Goal: Complete application form: Complete application form

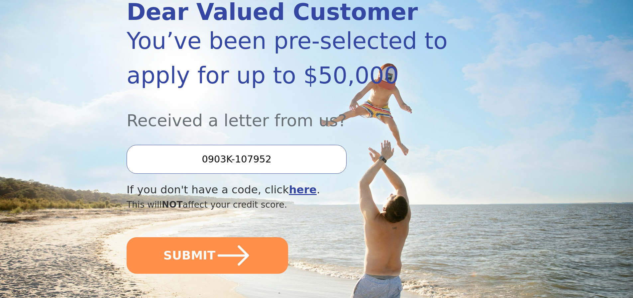
scroll to position [100, 0]
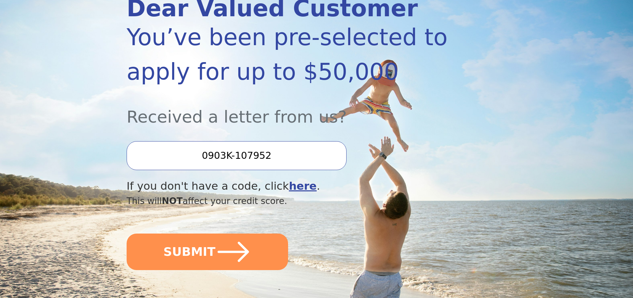
click at [230, 160] on input "0903K-107952" at bounding box center [237, 155] width 220 height 29
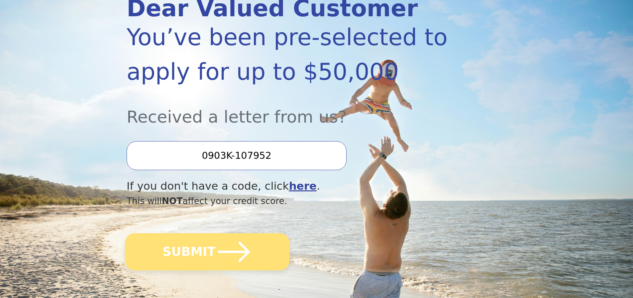
click at [208, 256] on button "SUBMIT" at bounding box center [207, 251] width 165 height 37
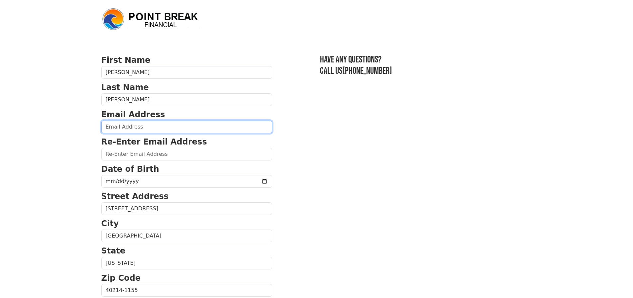
click at [139, 126] on input "email" at bounding box center [186, 127] width 171 height 13
type input "[EMAIL_ADDRESS][DOMAIN_NAME]"
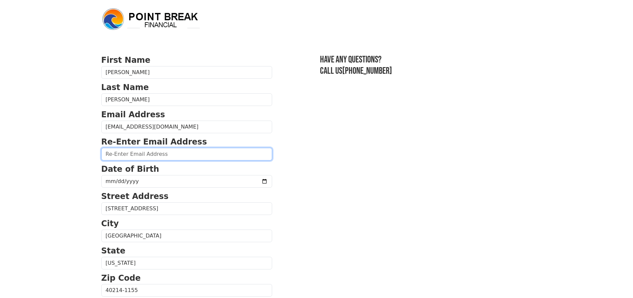
click at [144, 155] on input "email" at bounding box center [186, 154] width 171 height 13
type input "[EMAIL_ADDRESS][DOMAIN_NAME]"
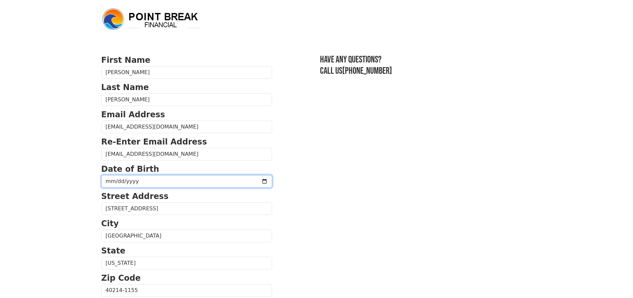
click at [110, 180] on input "date" at bounding box center [186, 181] width 171 height 13
type input "[DATE]"
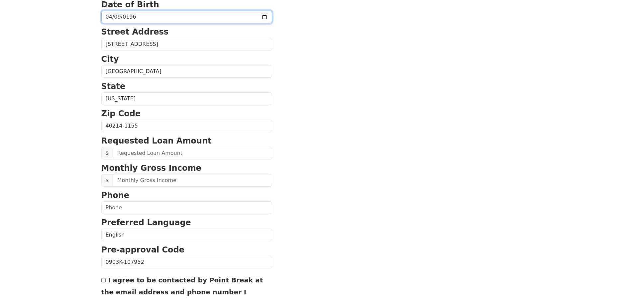
scroll to position [166, 0]
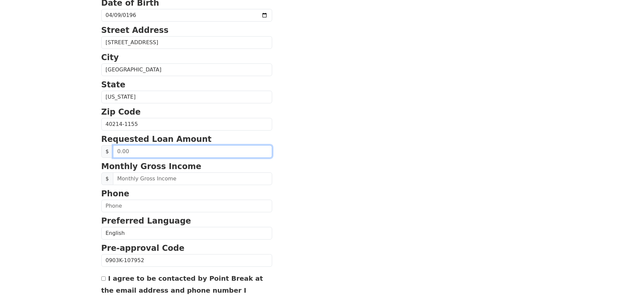
click at [159, 152] on input "text" at bounding box center [192, 151] width 159 height 13
type input "20,000.00"
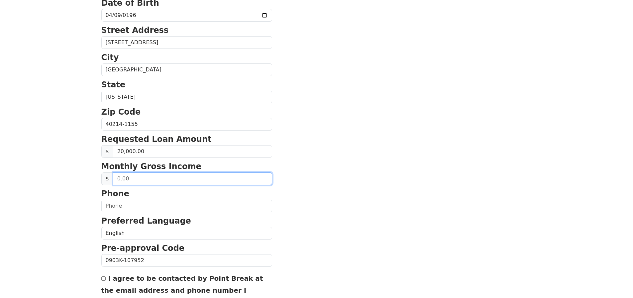
click at [145, 180] on input "text" at bounding box center [192, 179] width 159 height 13
type input "4,000.00"
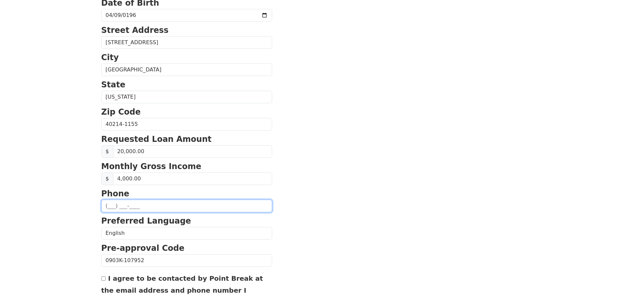
click at [138, 206] on input "text" at bounding box center [186, 206] width 171 height 13
type input "[PHONE_NUMBER]"
click at [325, 182] on section "First Name [PERSON_NAME] Last Name [PERSON_NAME] Email Address [EMAIL_ADDRESS][…" at bounding box center [316, 125] width 431 height 474
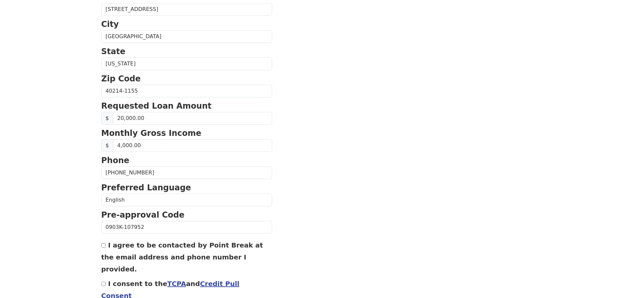
scroll to position [231, 0]
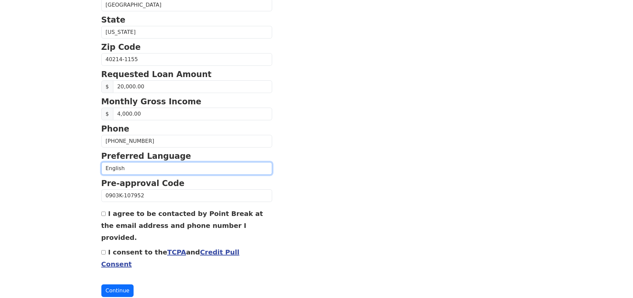
click at [125, 167] on select "English Spanish" at bounding box center [186, 168] width 171 height 13
select select "Spanish"
click at [101, 162] on select "English Spanish" at bounding box center [186, 168] width 171 height 13
click at [103, 214] on input "I agree to be contacted by Point Break at the email address and phone number I …" at bounding box center [103, 214] width 4 height 4
checkbox input "true"
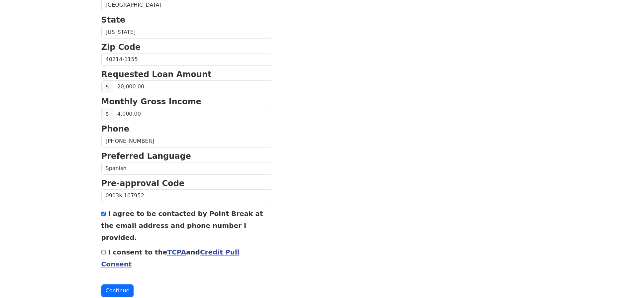
click at [104, 250] on input "I consent to the TCPA and Credit Pull Consent" at bounding box center [103, 252] width 4 height 4
checkbox input "true"
click at [120, 285] on button "Continue" at bounding box center [117, 291] width 33 height 13
